Goal: Task Accomplishment & Management: Manage account settings

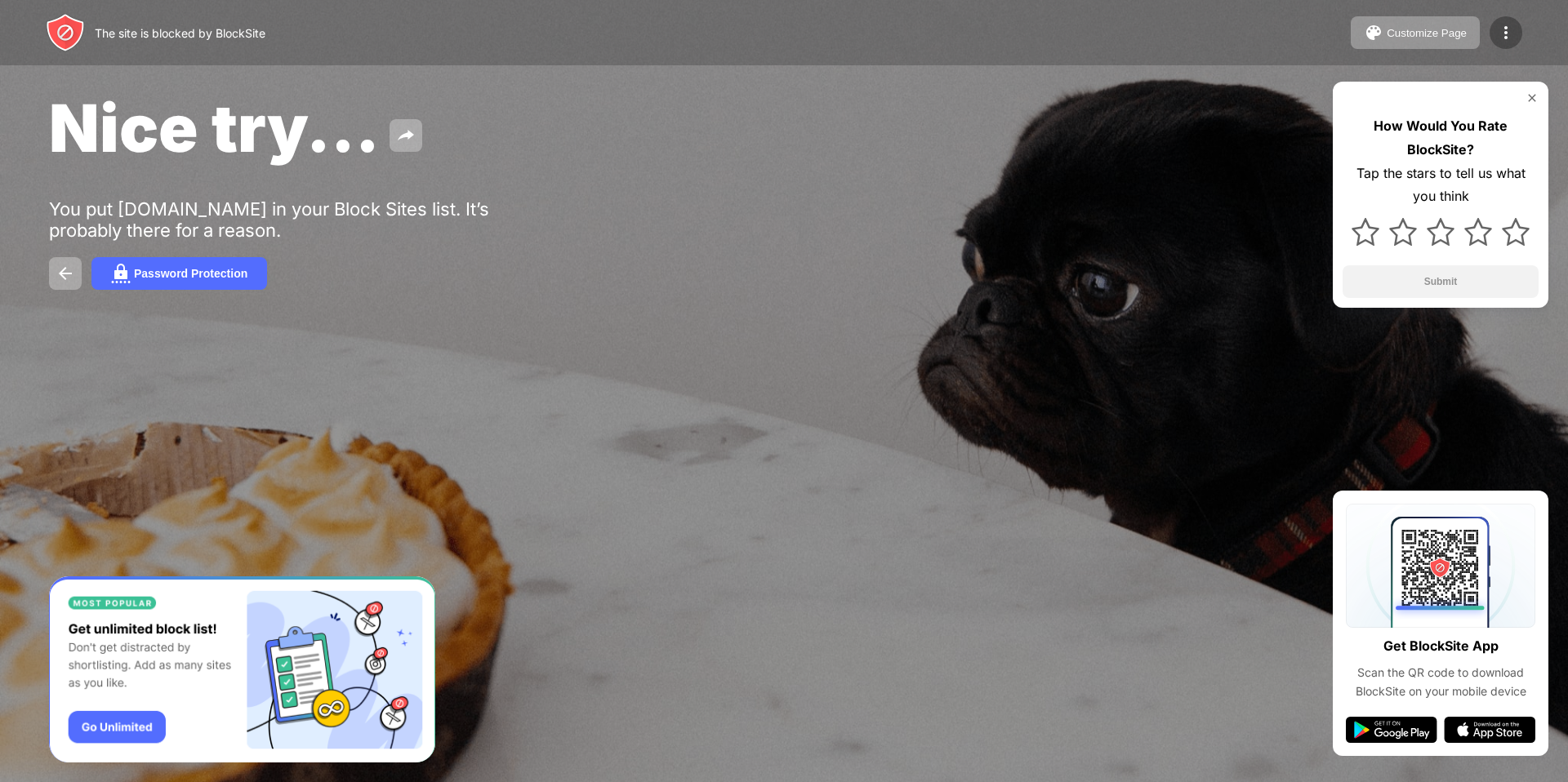
click at [1509, 29] on img at bounding box center [1506, 33] width 19 height 19
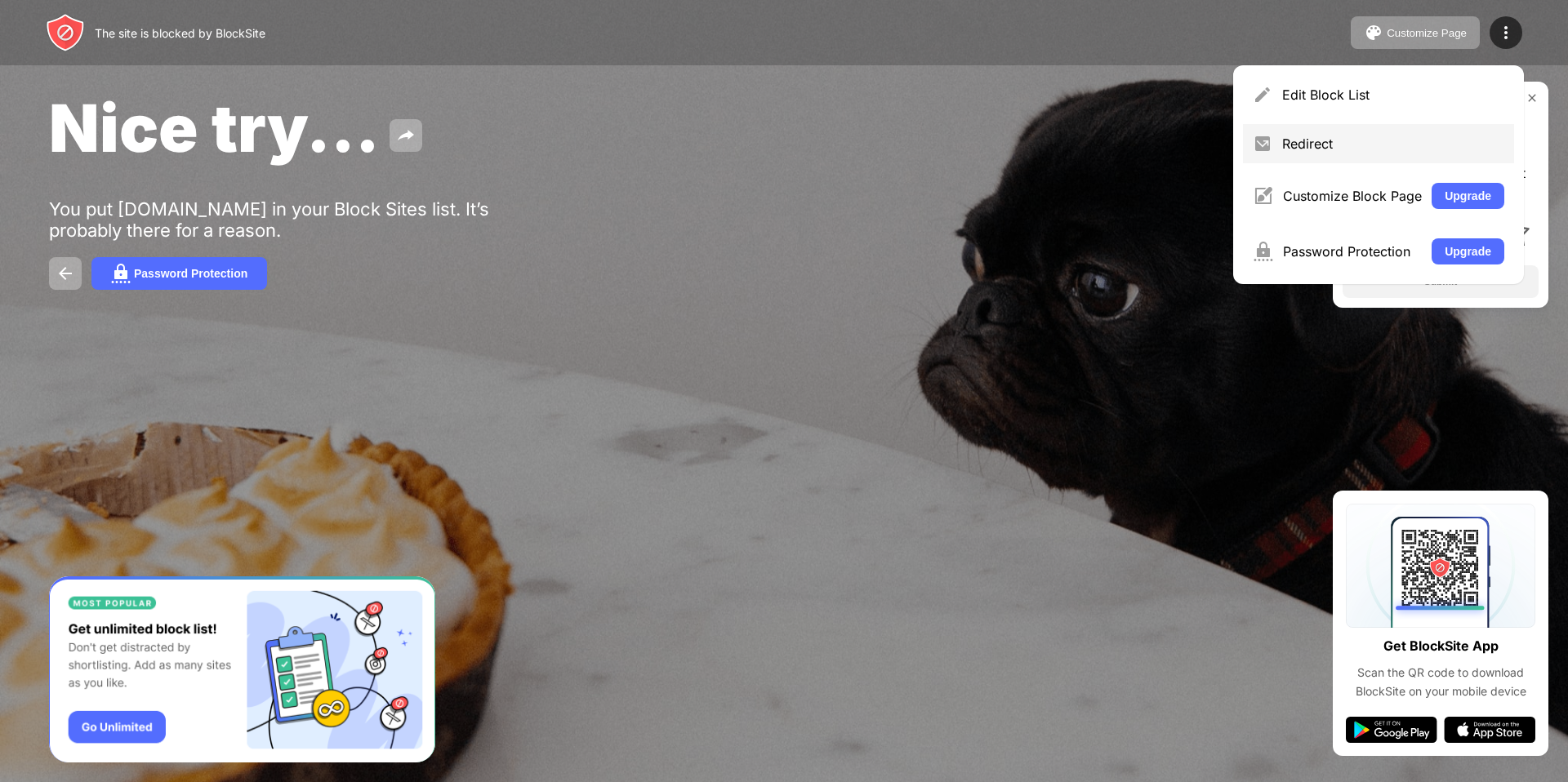
click at [1324, 145] on div "Redirect" at bounding box center [1392, 143] width 222 height 16
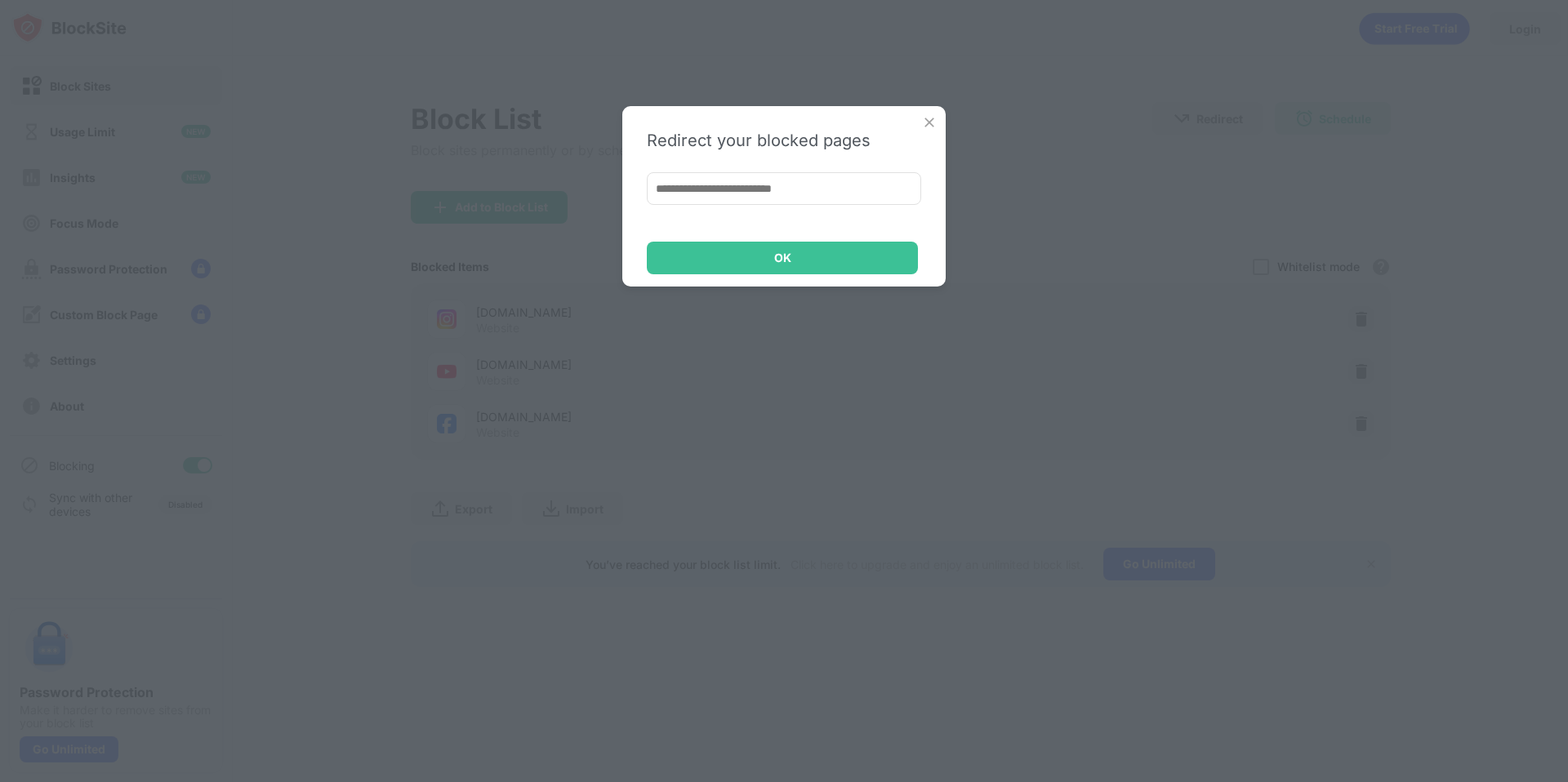
click at [930, 124] on img at bounding box center [929, 122] width 16 height 16
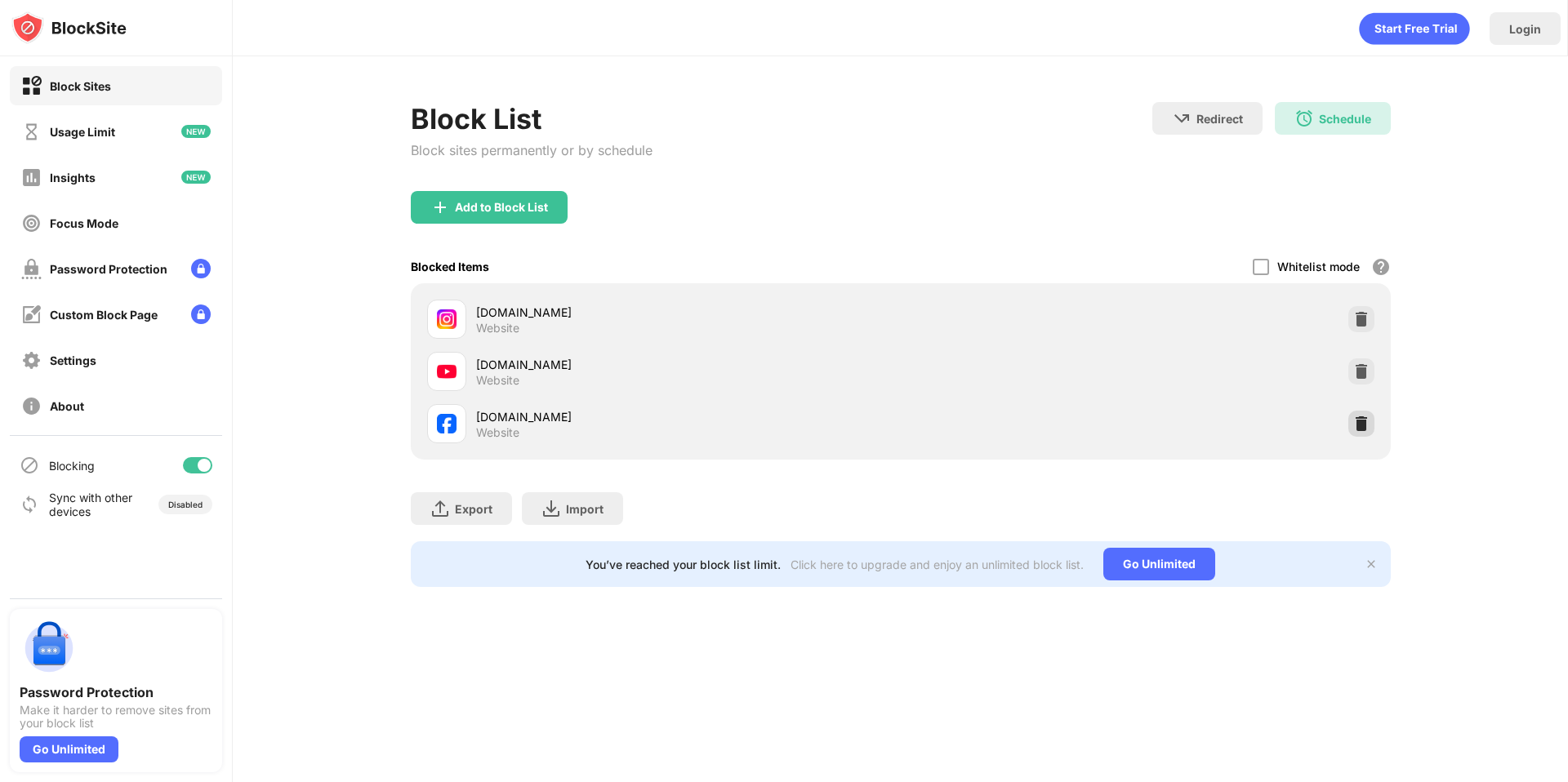
click at [1360, 424] on img at bounding box center [1361, 423] width 16 height 16
